Goal: Understand process/instructions

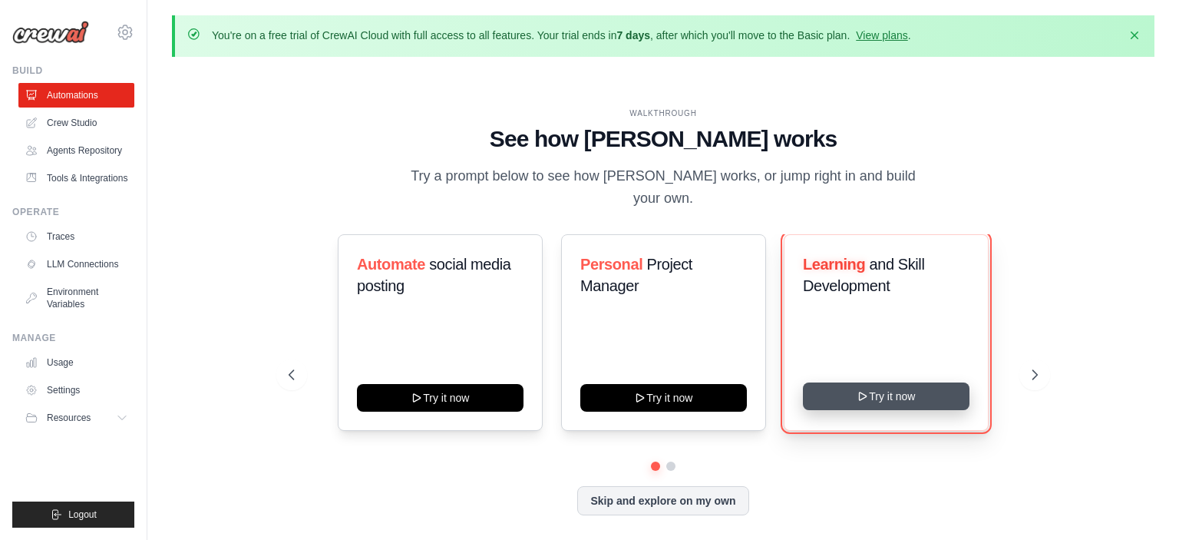
click at [851, 387] on button "Try it now" at bounding box center [886, 396] width 167 height 28
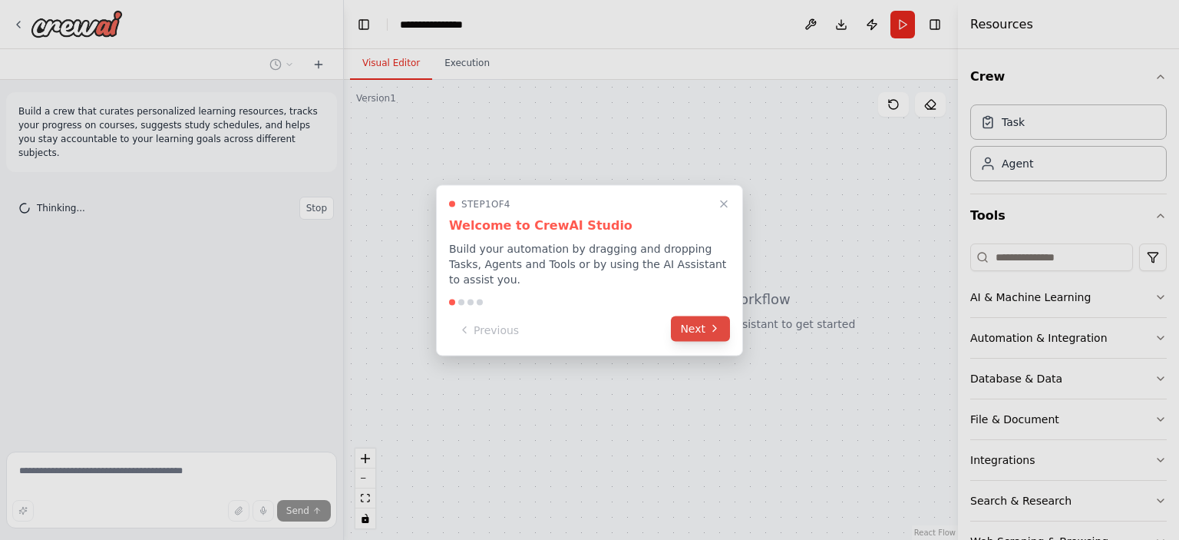
click at [686, 319] on button "Next" at bounding box center [700, 328] width 59 height 25
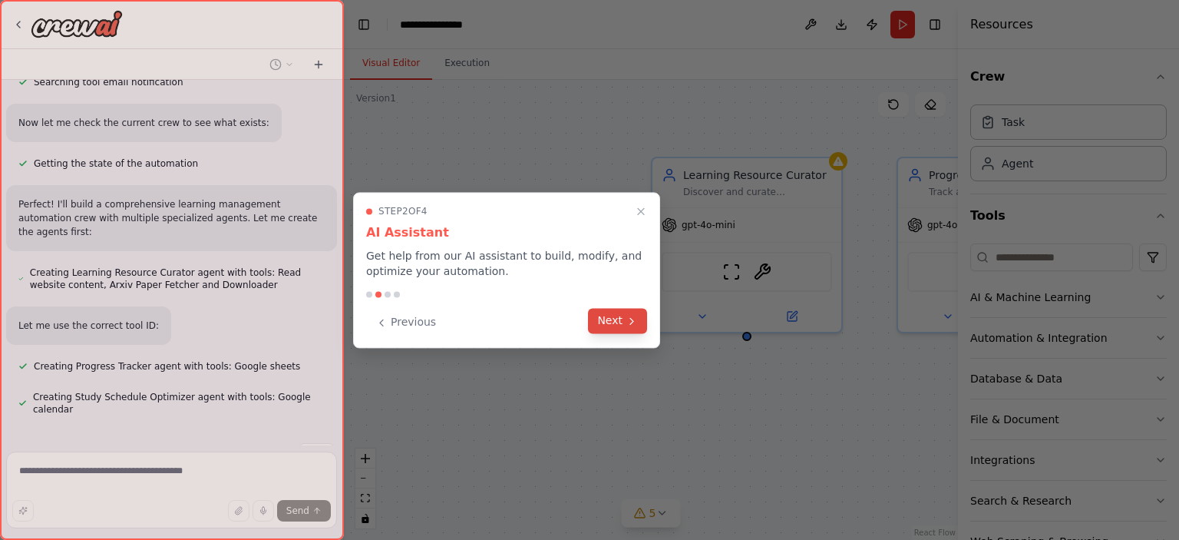
scroll to position [398, 0]
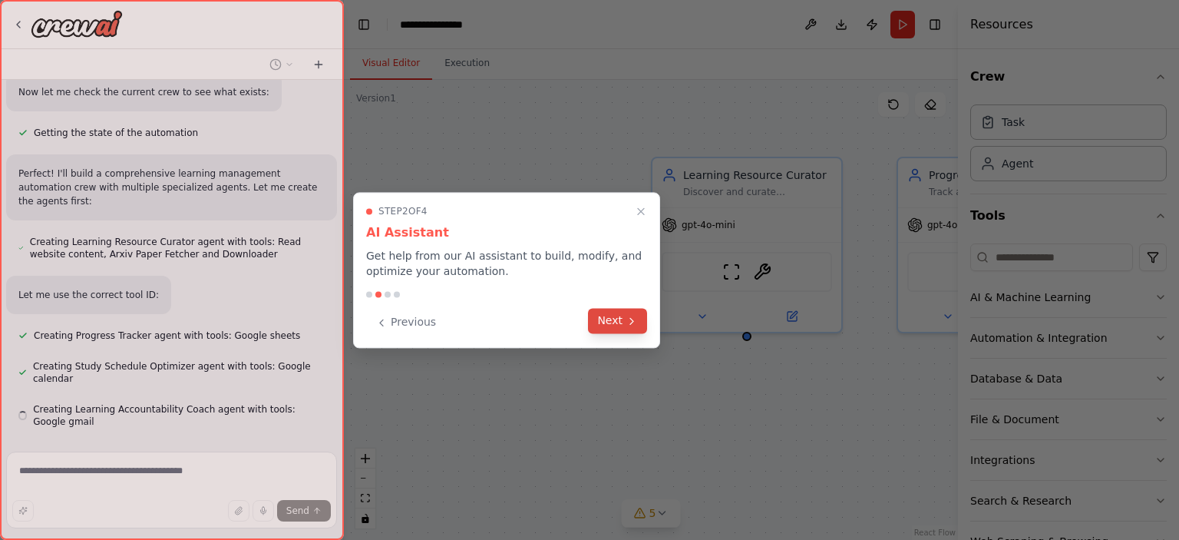
click at [625, 316] on button "Next" at bounding box center [617, 320] width 59 height 25
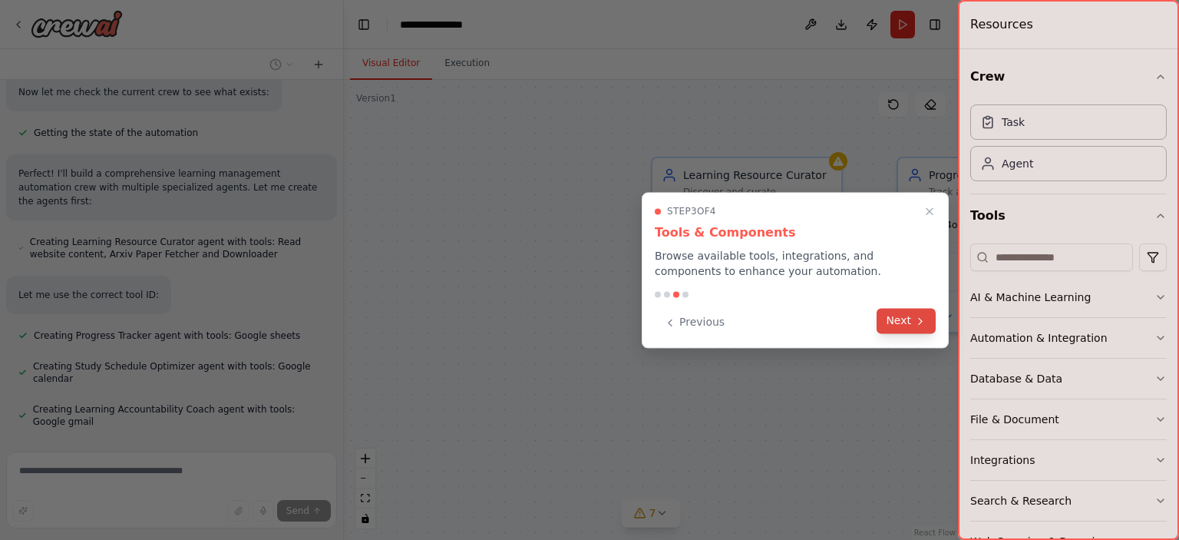
click at [914, 321] on button "Next" at bounding box center [906, 320] width 59 height 25
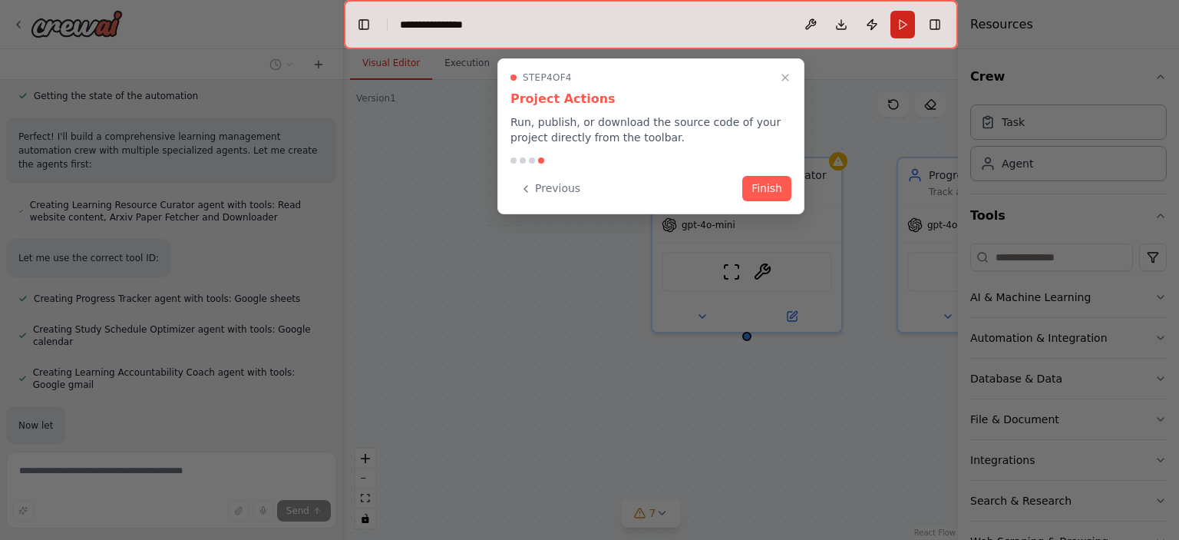
scroll to position [480, 0]
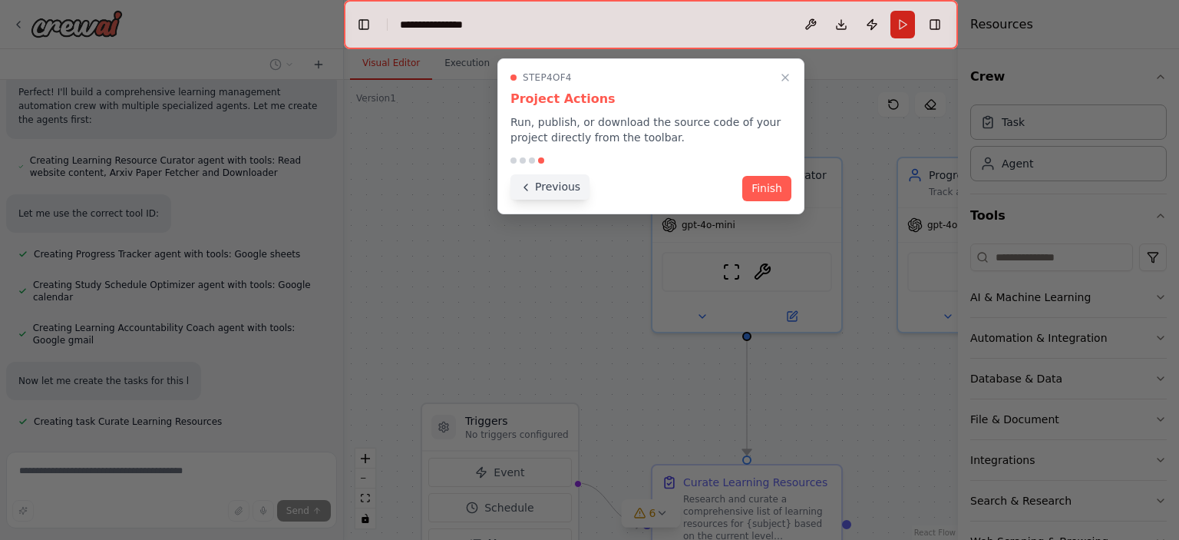
click at [545, 190] on button "Previous" at bounding box center [550, 186] width 79 height 25
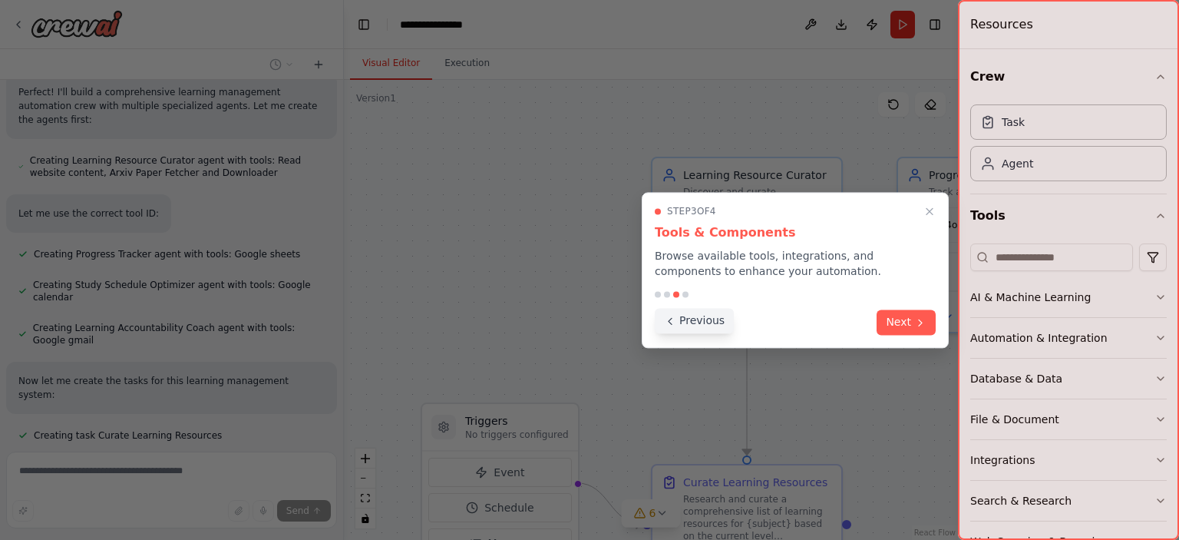
click at [699, 321] on button "Previous" at bounding box center [694, 320] width 79 height 25
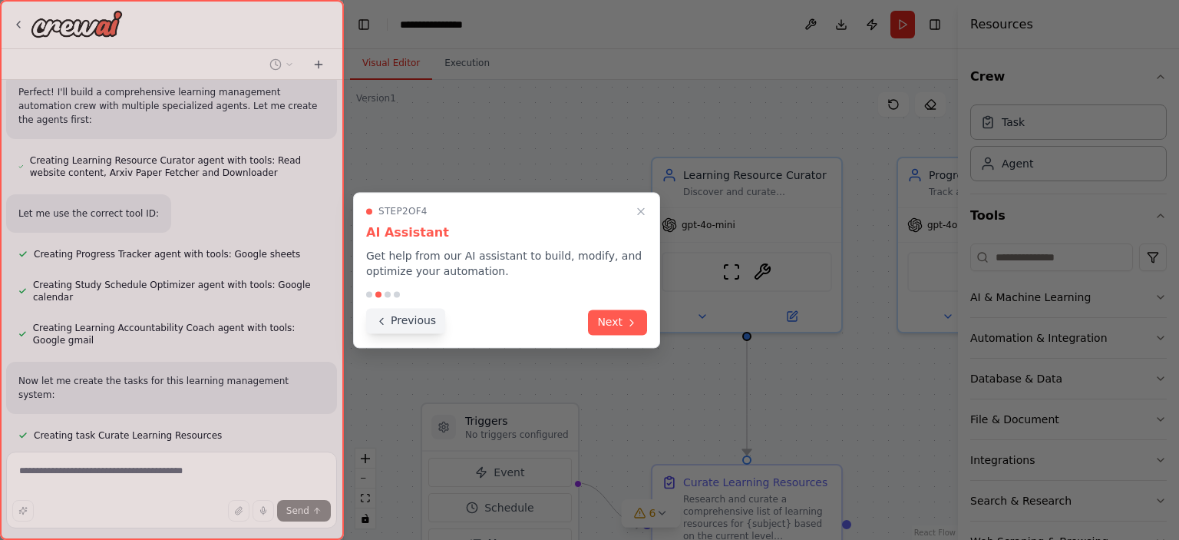
scroll to position [511, 0]
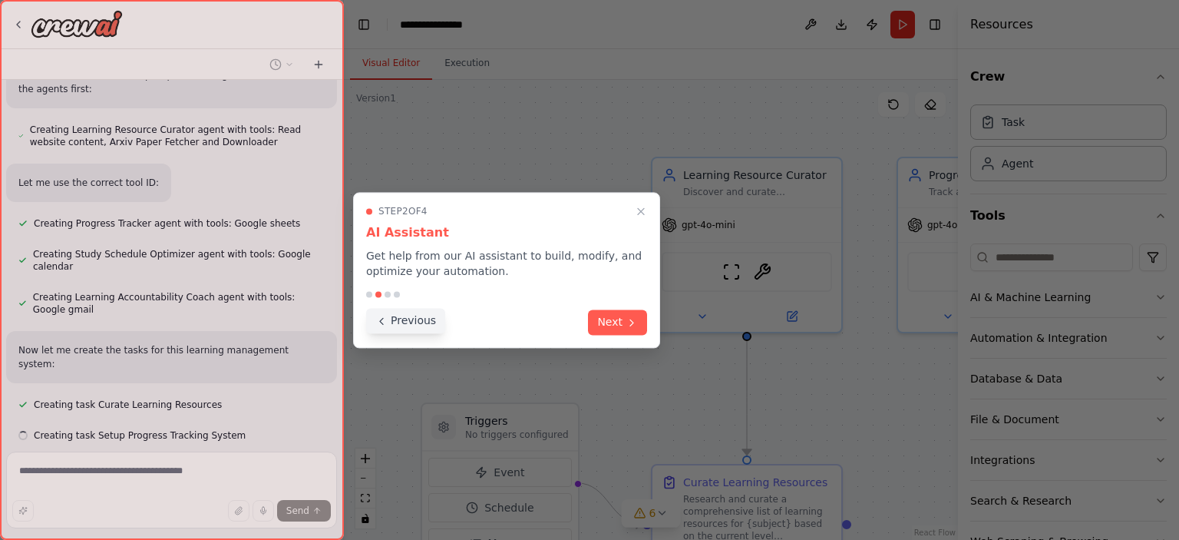
click at [428, 319] on button "Previous" at bounding box center [405, 320] width 79 height 25
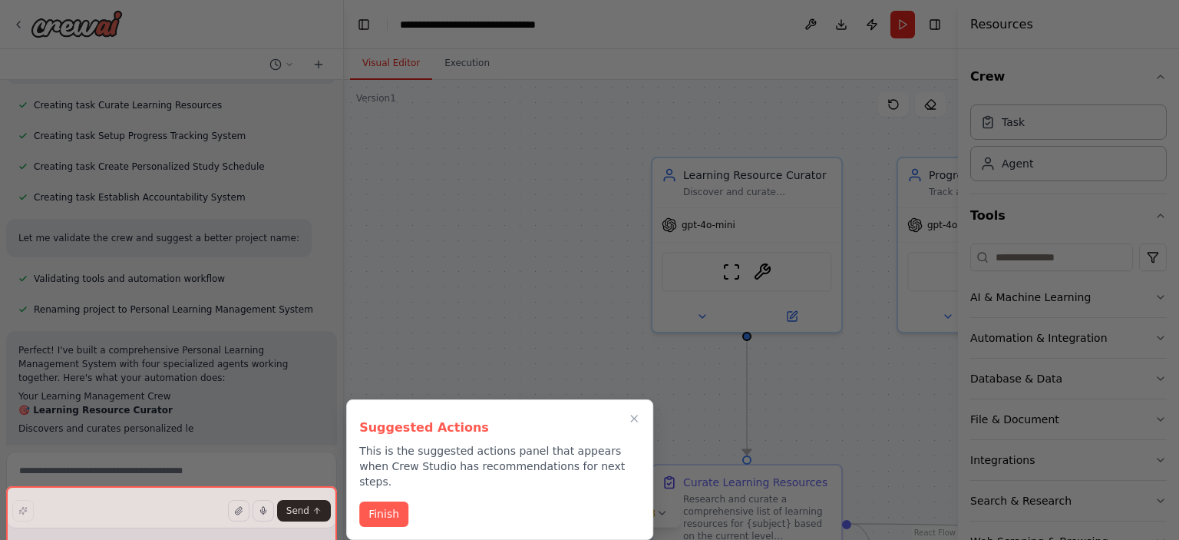
scroll to position [838, 0]
